Goal: Check status: Check status

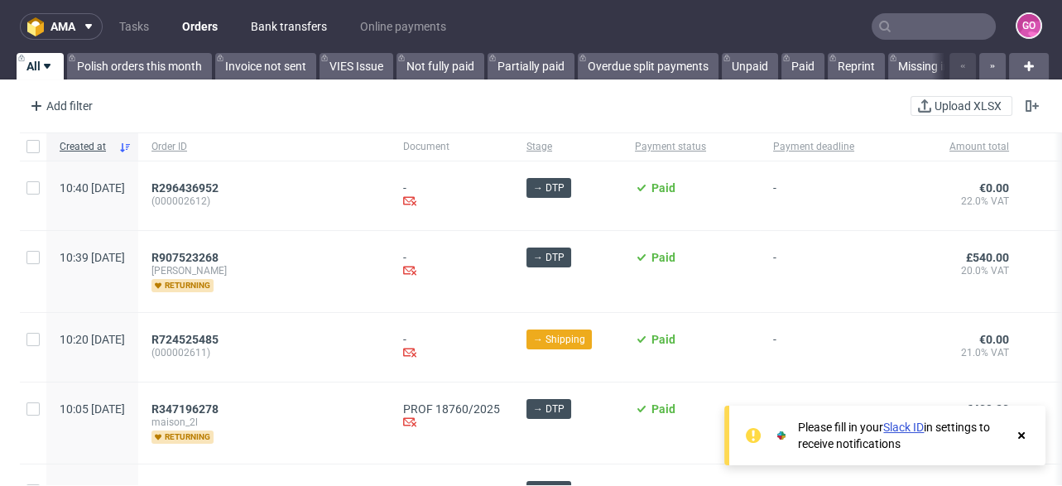
click at [281, 22] on link "Bank transfers" at bounding box center [289, 26] width 96 height 26
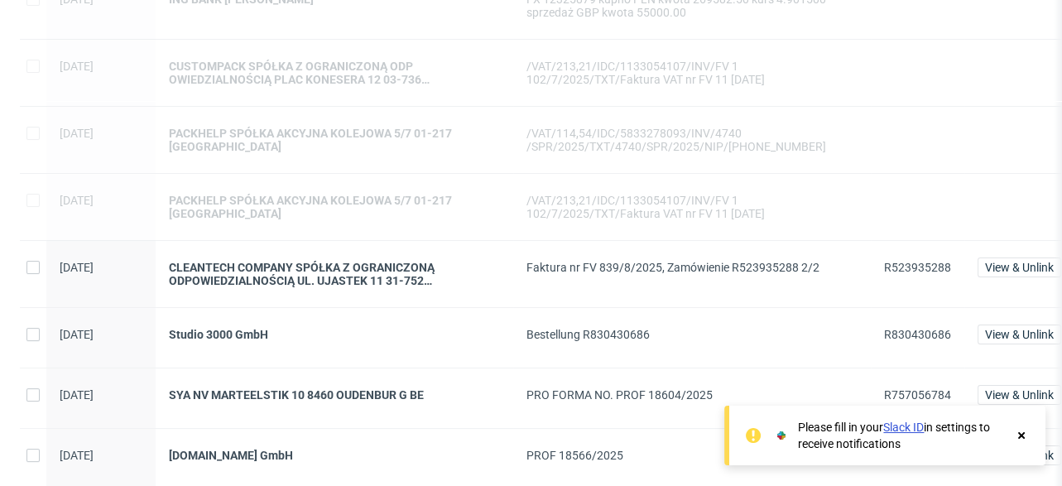
scroll to position [529, 0]
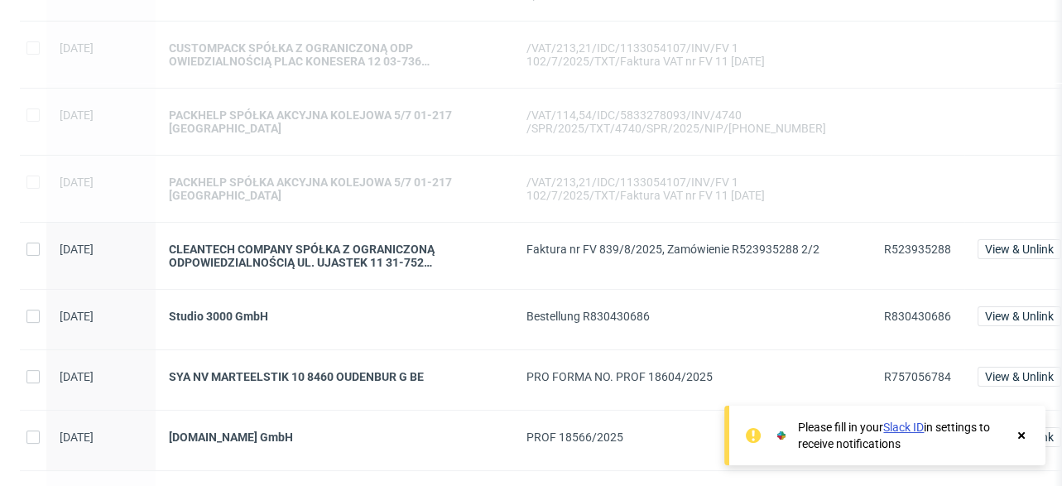
click at [932, 245] on span "R523935288" at bounding box center [917, 249] width 67 height 13
copy span "R523935288"
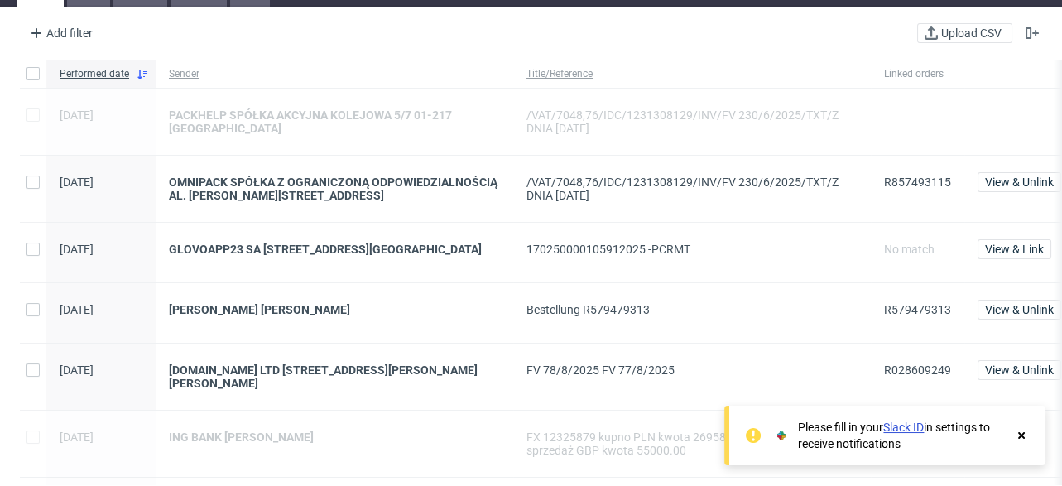
scroll to position [0, 0]
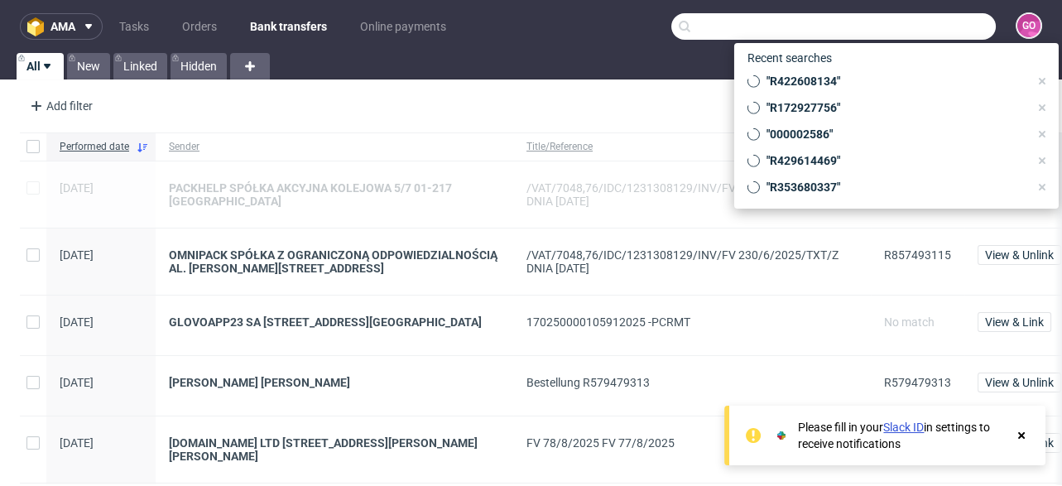
click at [947, 23] on input "text" at bounding box center [834, 26] width 325 height 26
paste input "R579479313"
type input "R579479313"
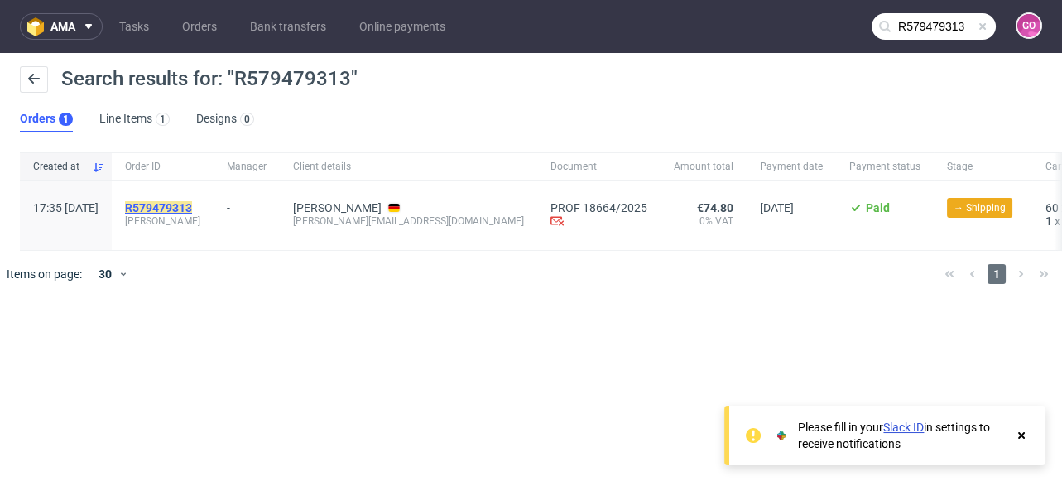
click at [192, 208] on mark "R579479313" at bounding box center [158, 207] width 67 height 13
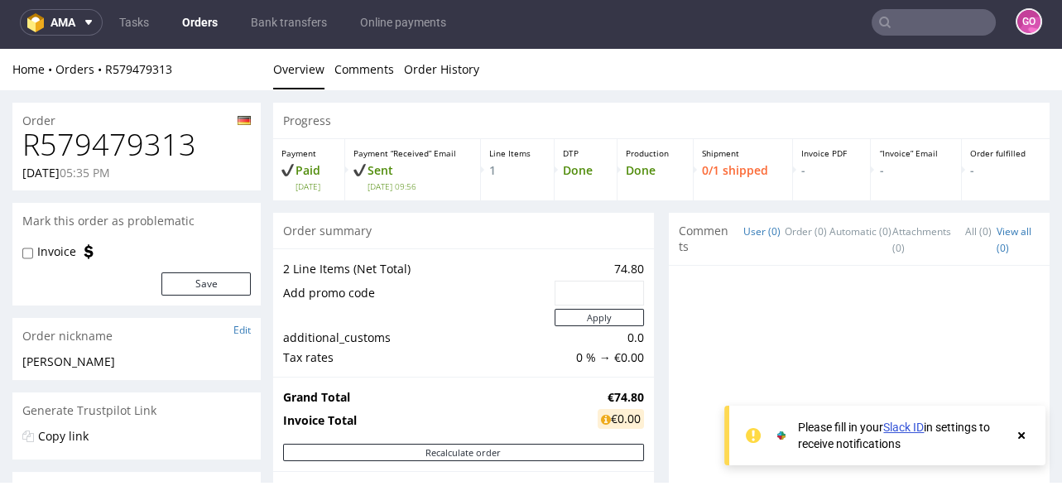
click at [1020, 435] on use at bounding box center [1022, 435] width 7 height 7
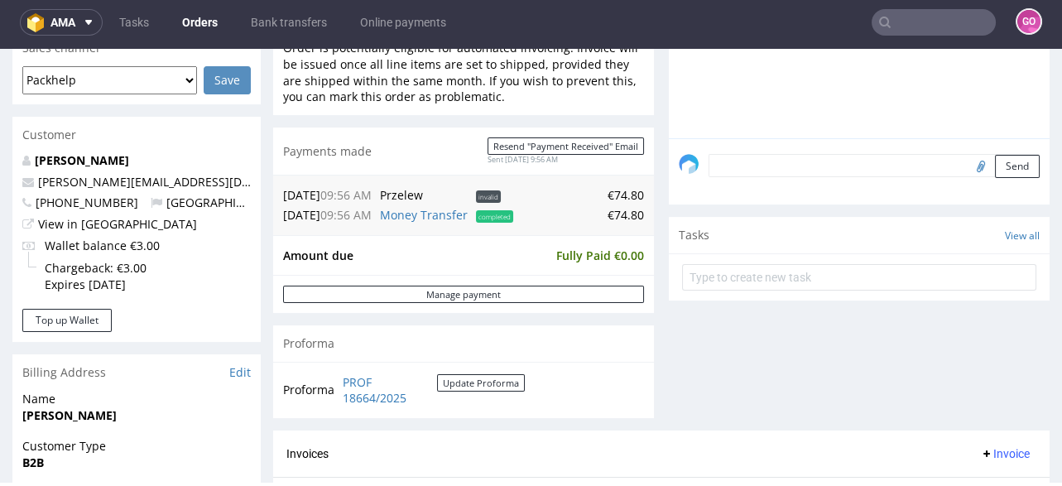
scroll to position [595, 0]
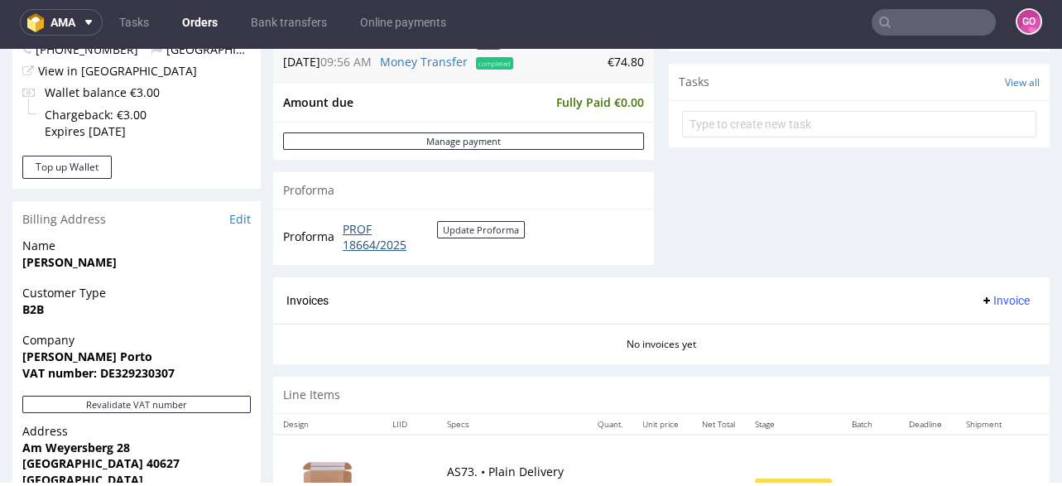
click at [376, 221] on link "PROF 18664/2025" at bounding box center [390, 237] width 94 height 32
click at [278, 18] on link "Bank transfers" at bounding box center [289, 22] width 96 height 26
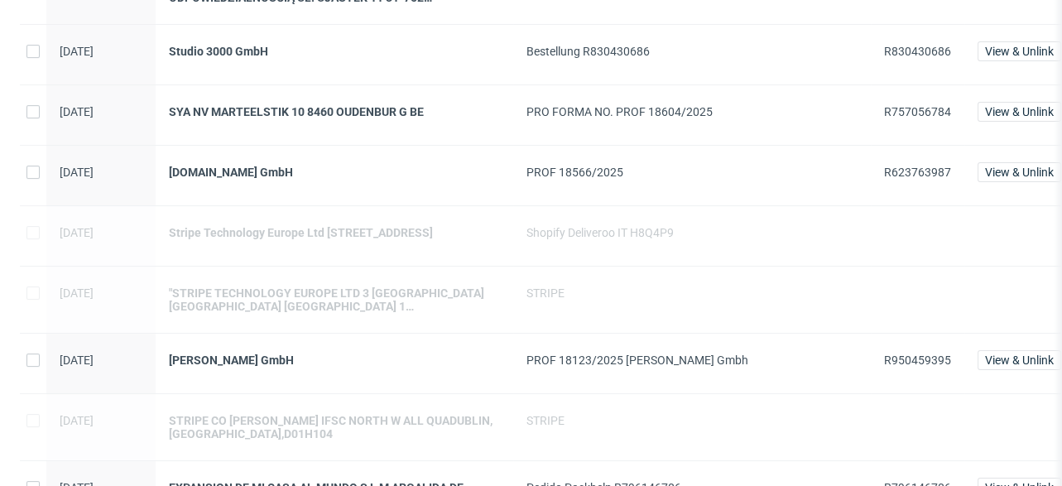
scroll to position [1060, 0]
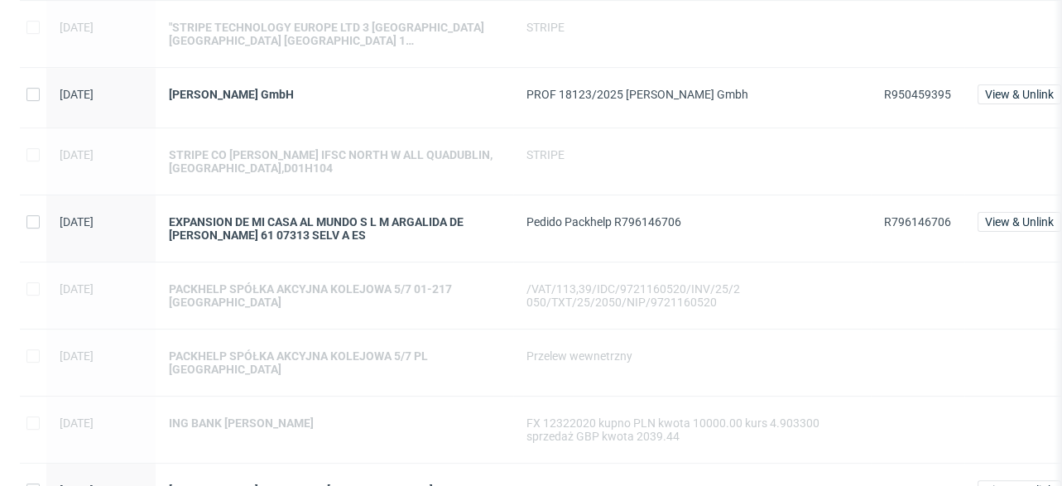
click at [927, 101] on span "R950459395" at bounding box center [917, 94] width 67 height 13
copy span "R950459395"
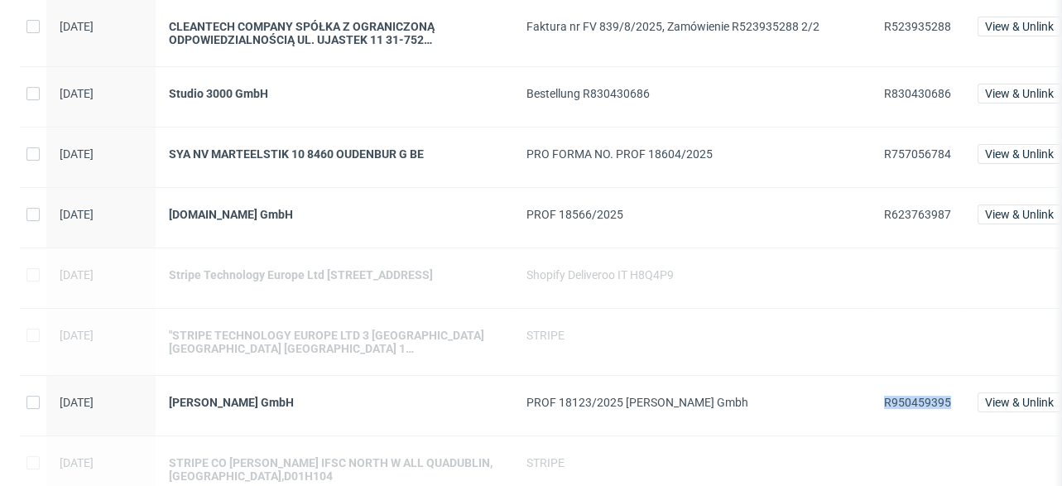
scroll to position [729, 0]
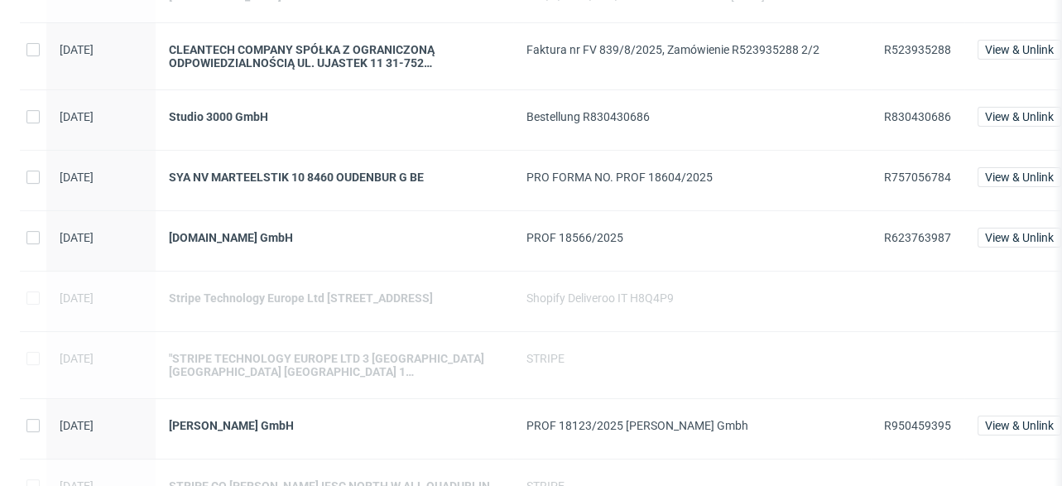
click at [908, 176] on span "R757056784" at bounding box center [917, 177] width 67 height 13
copy span "R757056784"
click at [897, 247] on span "R623763987" at bounding box center [917, 241] width 67 height 20
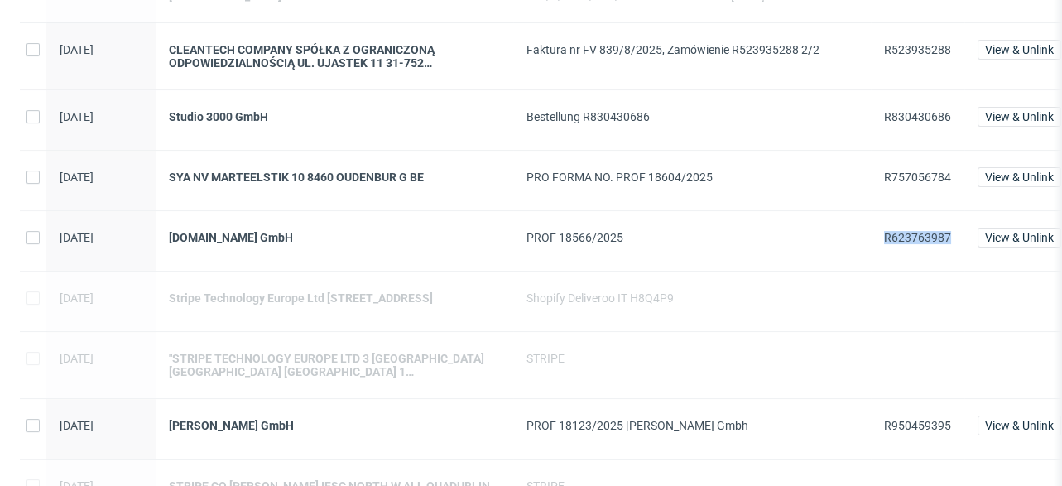
copy span "R623763987"
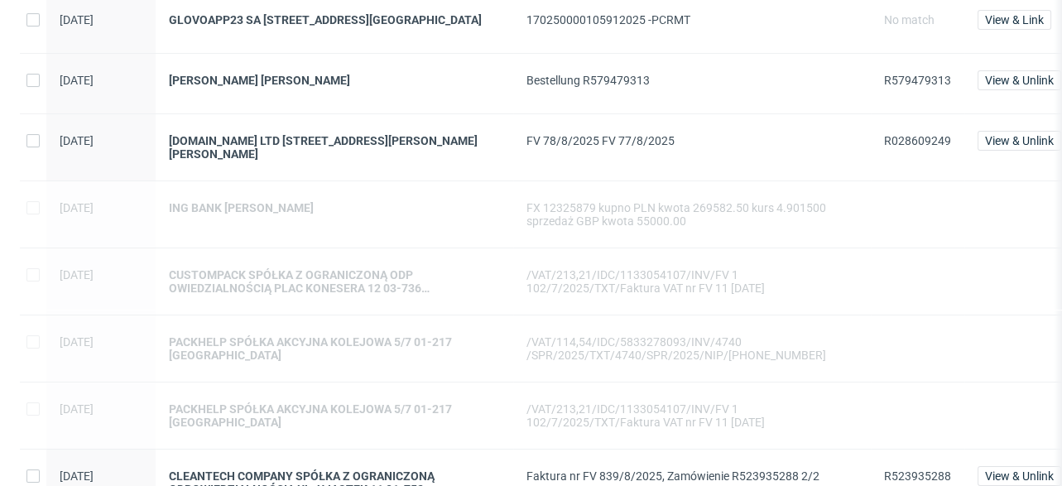
scroll to position [264, 0]
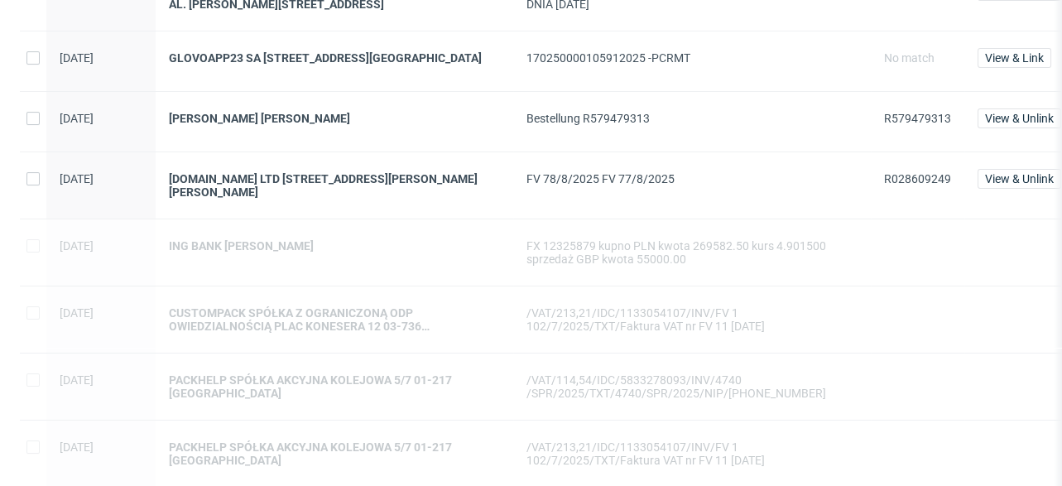
click at [891, 184] on span "R028609249" at bounding box center [917, 178] width 67 height 13
copy span "R028609249"
